Goal: Task Accomplishment & Management: Manage account settings

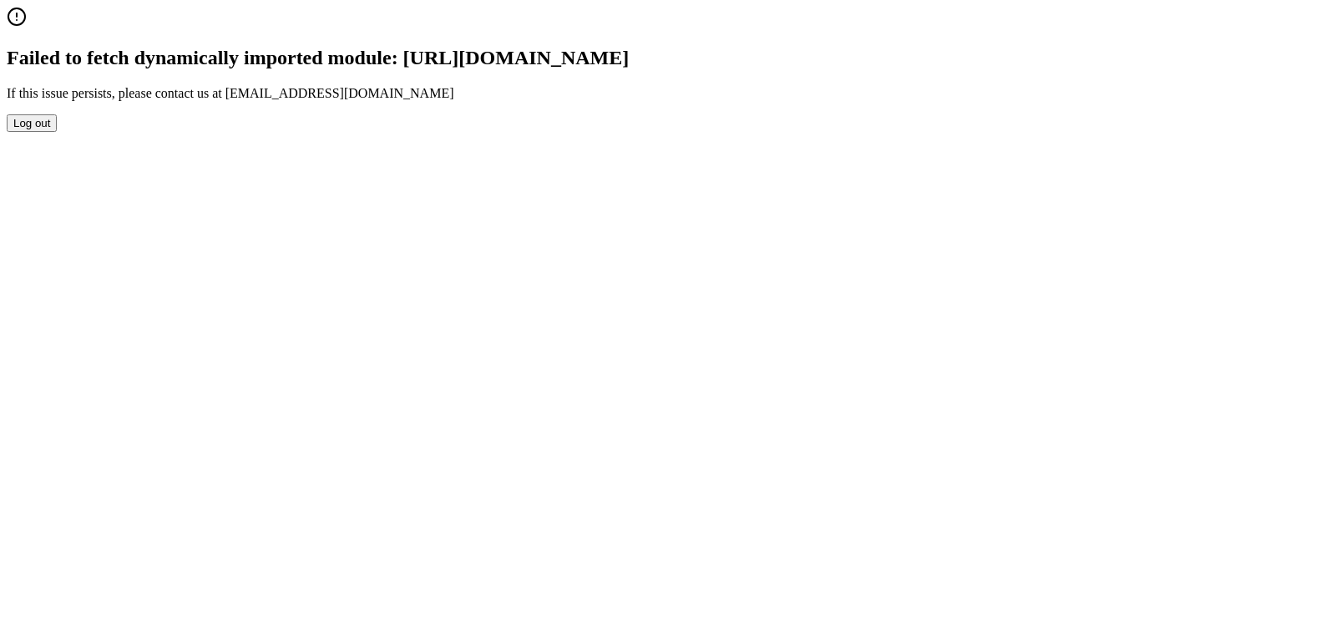
click at [57, 132] on button "Log out" at bounding box center [32, 123] width 50 height 18
